Goal: Check status: Check status

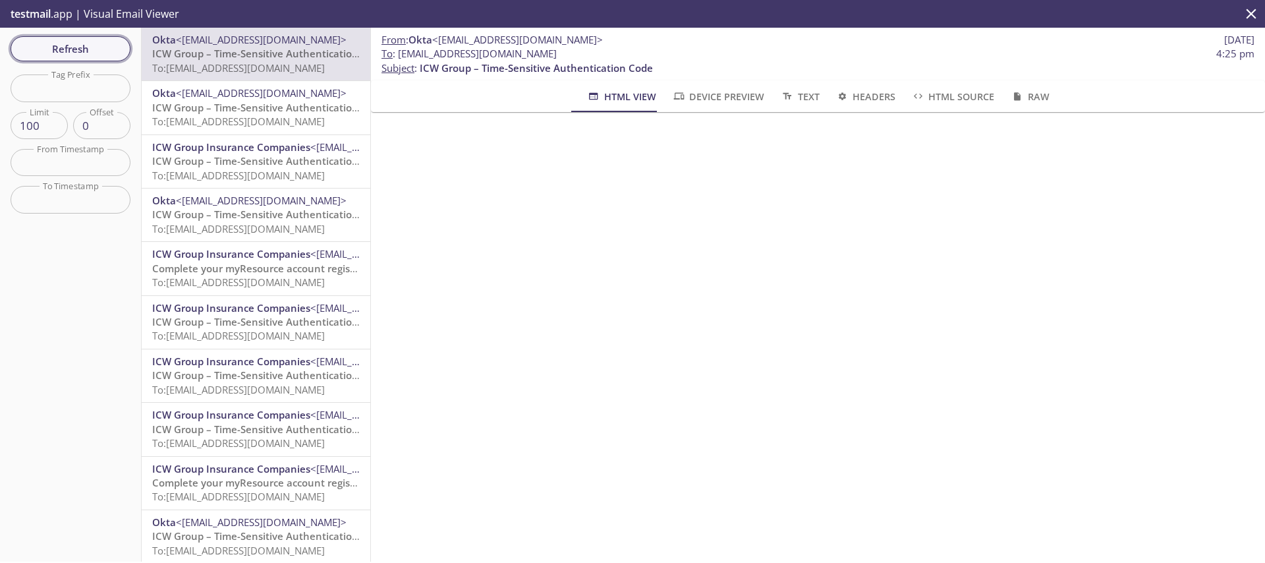
click at [62, 50] on span "Refresh" at bounding box center [70, 48] width 99 height 17
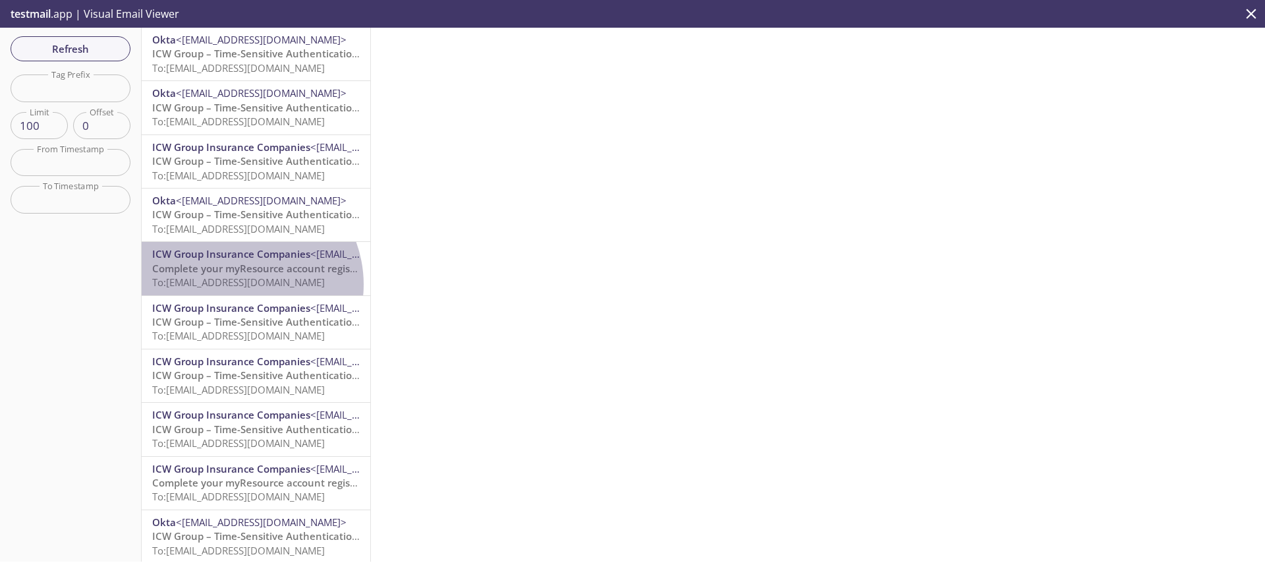
click at [240, 284] on span "To: [EMAIL_ADDRESS][DOMAIN_NAME]" at bounding box center [238, 281] width 173 height 13
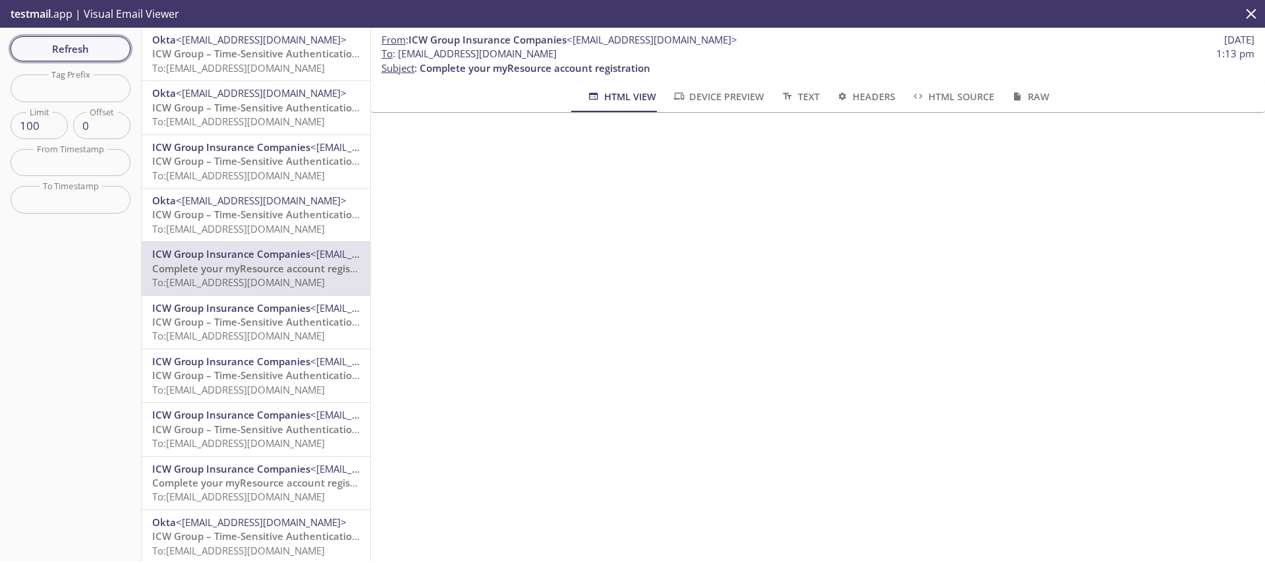
click at [73, 57] on span "Refresh" at bounding box center [70, 48] width 99 height 17
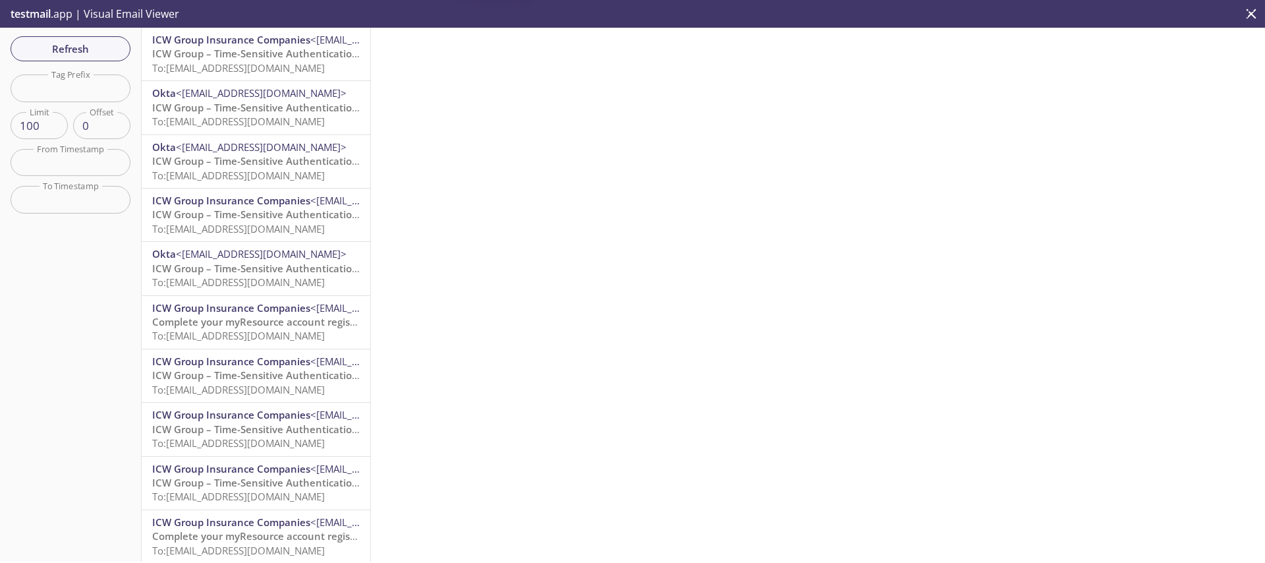
click at [196, 60] on p "ICW Group – Time-Sensitive Authentication Code To: [EMAIL_ADDRESS][DOMAIN_NAME]" at bounding box center [256, 61] width 208 height 28
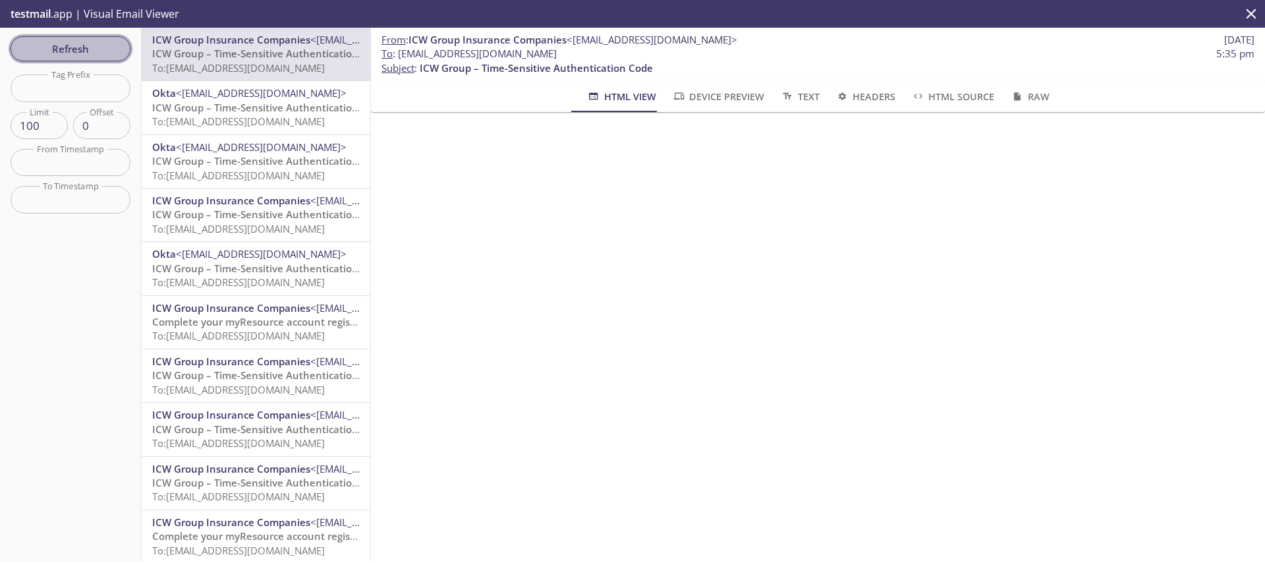
click at [59, 43] on span "Refresh" at bounding box center [70, 48] width 99 height 17
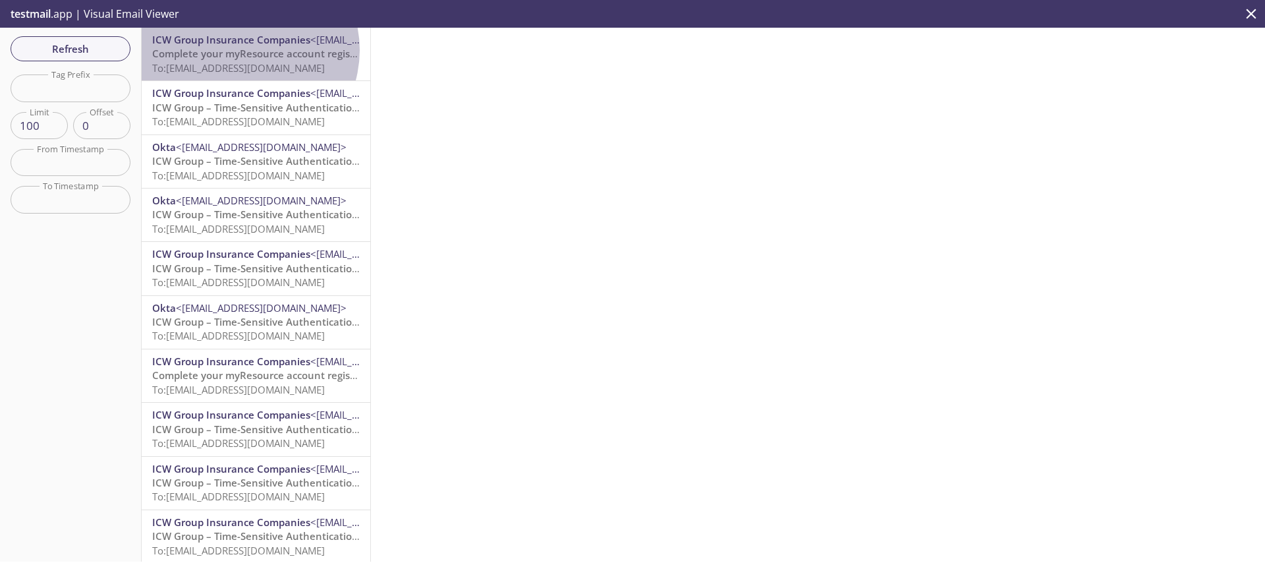
click at [243, 50] on span "Complete your myResource account registration" at bounding box center [267, 53] width 231 height 13
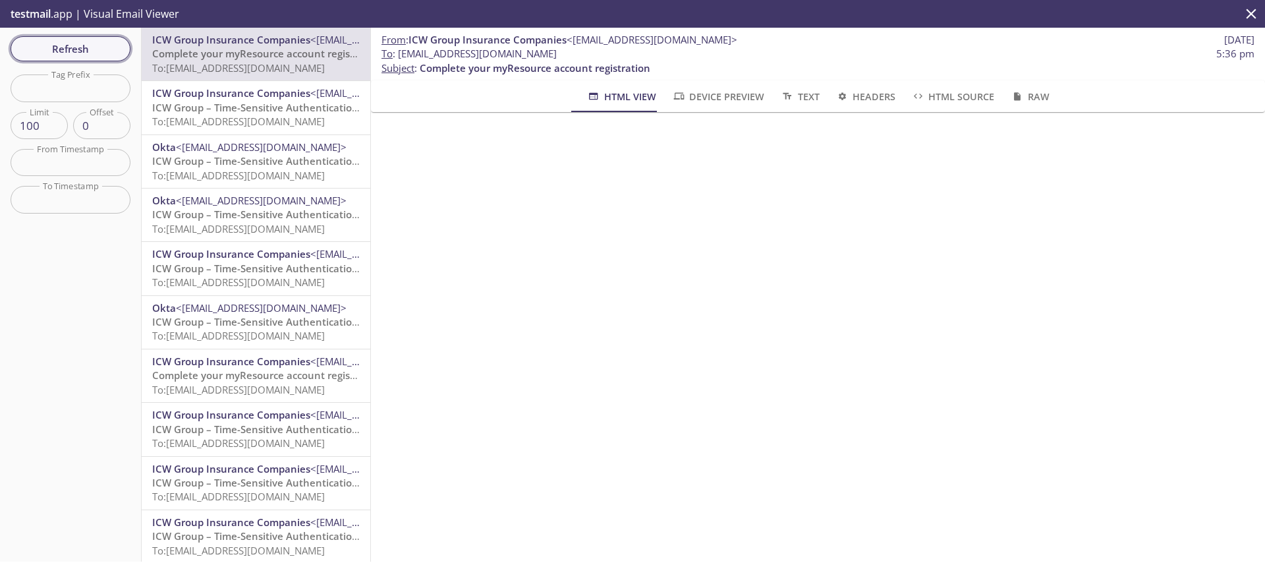
click at [65, 43] on span "Refresh" at bounding box center [70, 48] width 99 height 17
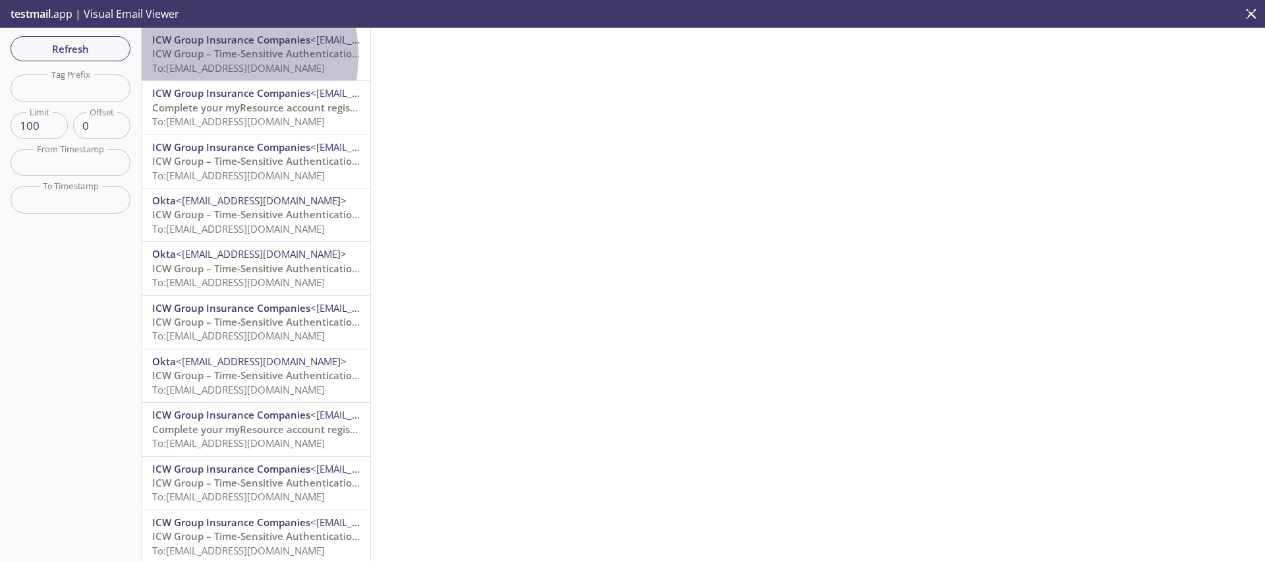
click at [202, 56] on span "ICW Group – Time-Sensitive Authentication Code" at bounding box center [268, 53] width 233 height 13
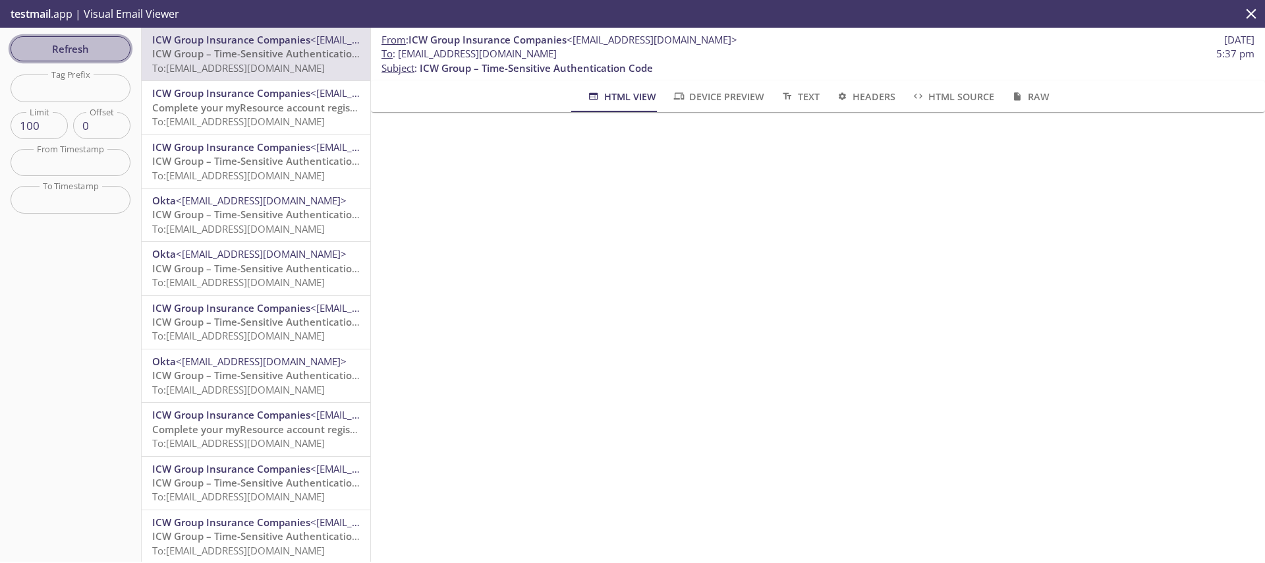
click at [71, 55] on span "Refresh" at bounding box center [70, 48] width 99 height 17
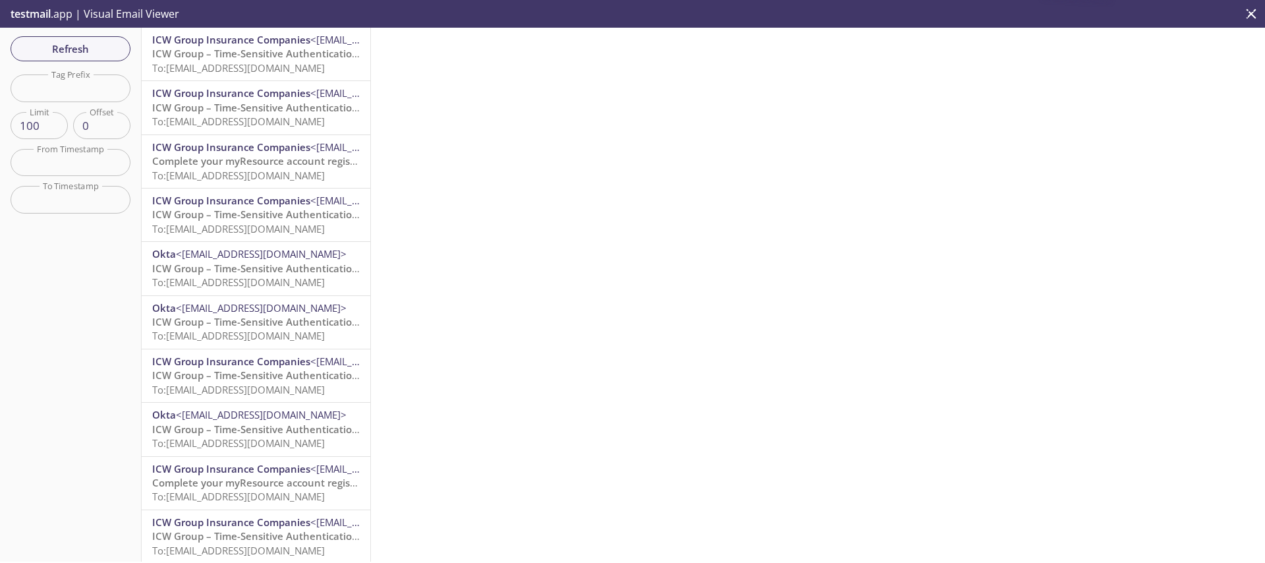
click at [239, 60] on p "ICW Group – Time-Sensitive Authentication Code To: [EMAIL_ADDRESS][DOMAIN_NAME]" at bounding box center [256, 61] width 208 height 28
